Goal: Task Accomplishment & Management: Use online tool/utility

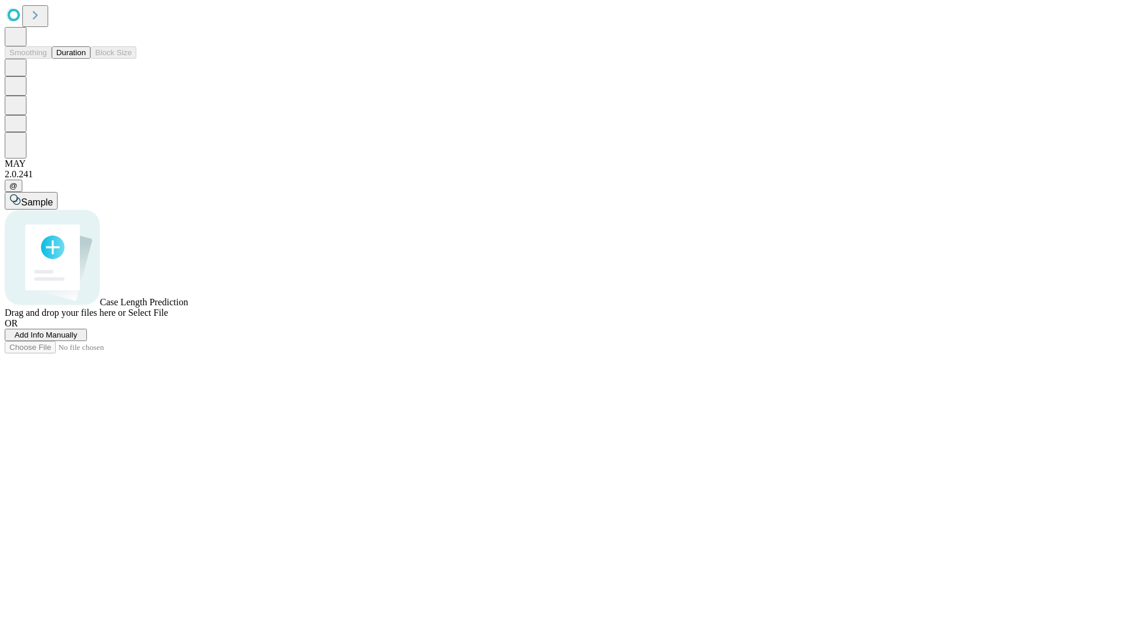
click at [86, 59] on button "Duration" at bounding box center [71, 52] width 39 height 12
click at [78, 340] on span "Add Info Manually" at bounding box center [46, 335] width 63 height 9
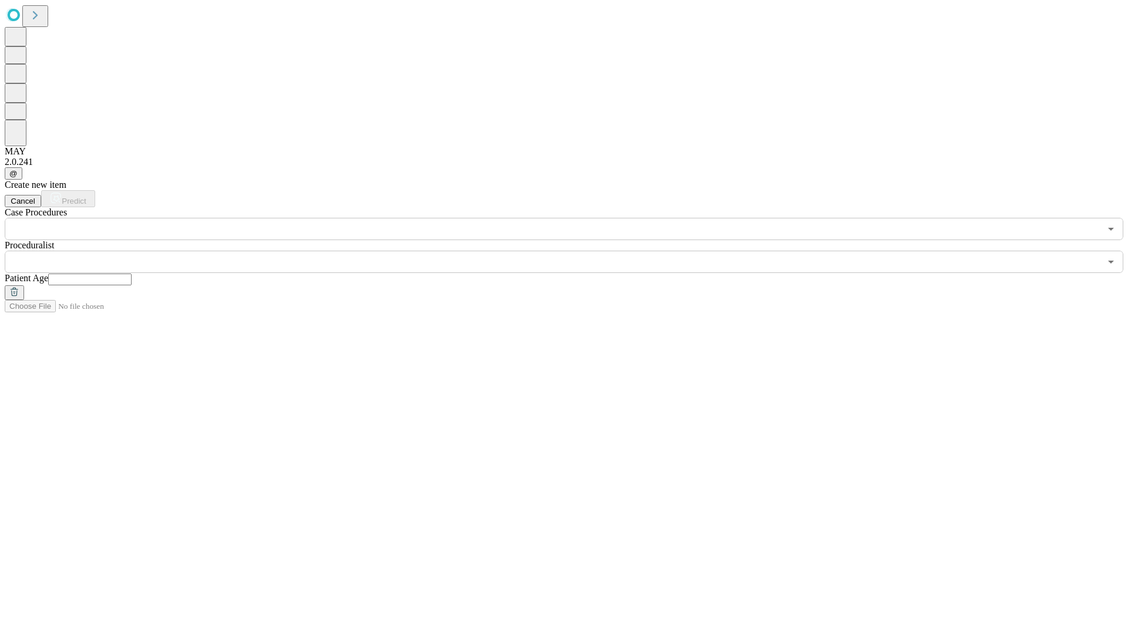
click at [132, 274] on input "text" at bounding box center [89, 280] width 83 height 12
type input "**"
click at [572, 251] on input "text" at bounding box center [553, 262] width 1096 height 22
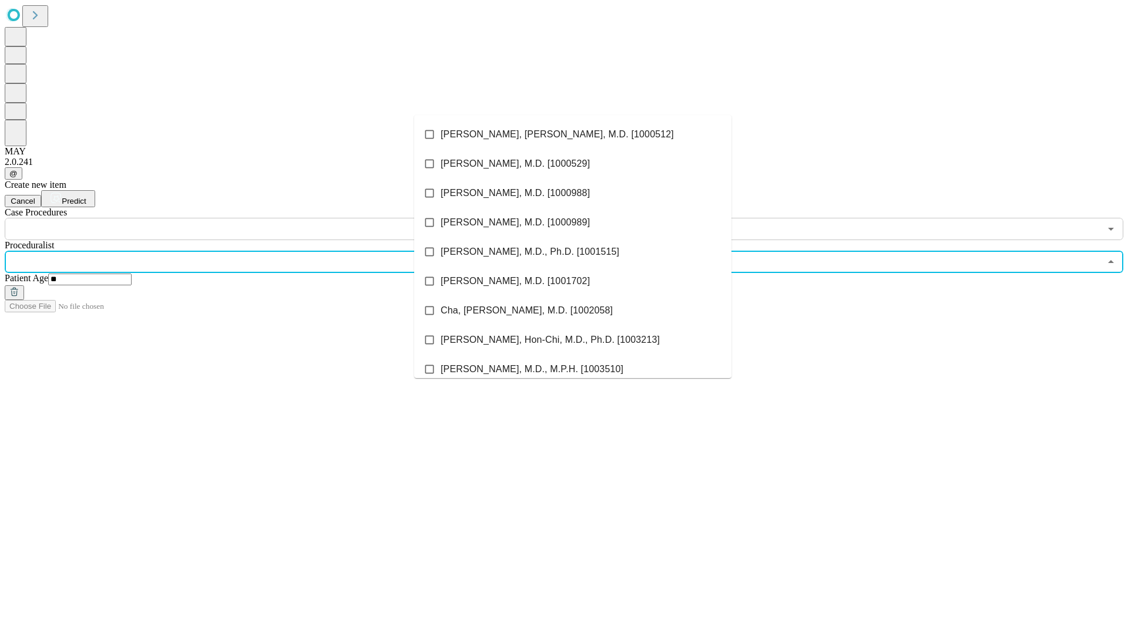
click at [573, 135] on li "[PERSON_NAME], [PERSON_NAME], M.D. [1000512]" at bounding box center [572, 134] width 317 height 29
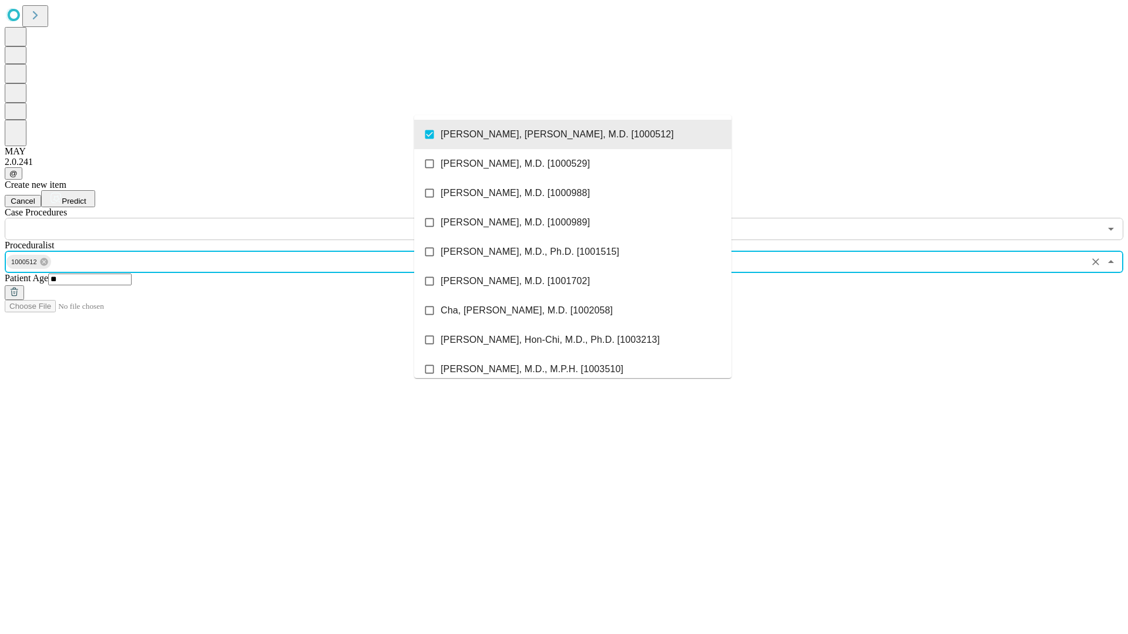
click at [247, 218] on input "text" at bounding box center [553, 229] width 1096 height 22
